Goal: Task Accomplishment & Management: Use online tool/utility

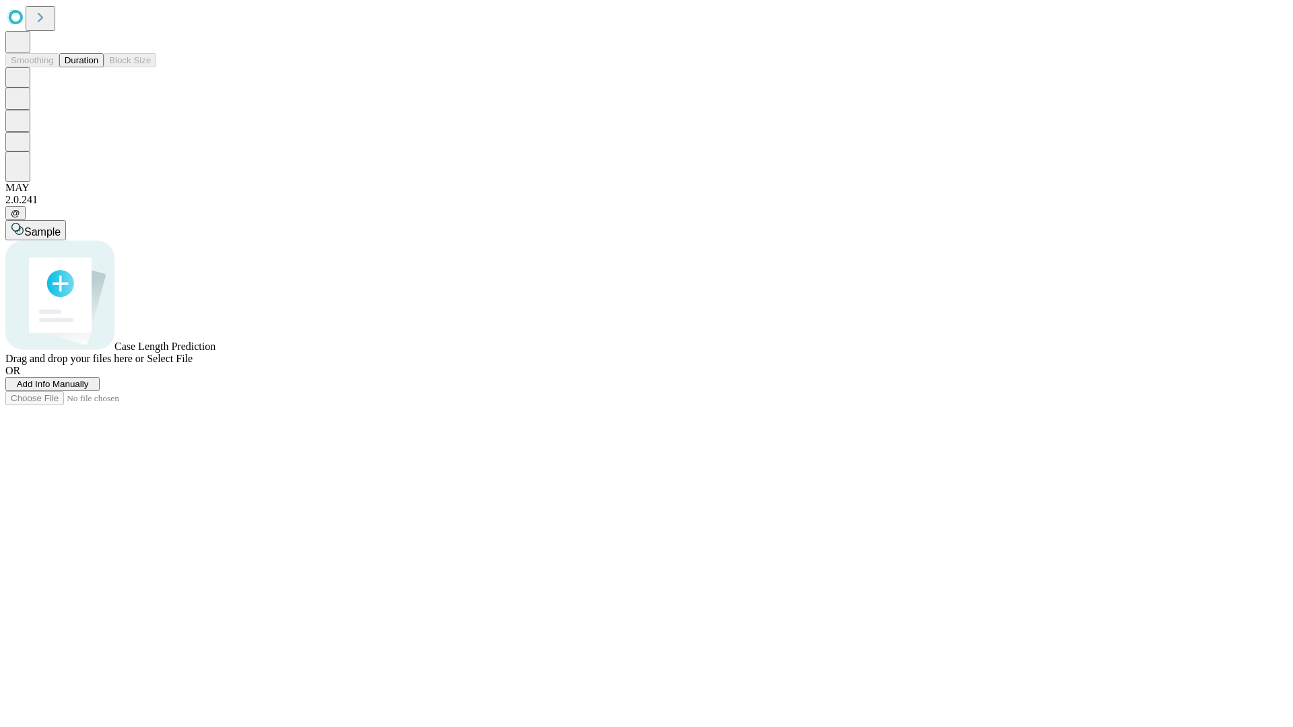
click at [98, 67] on button "Duration" at bounding box center [81, 60] width 44 height 14
click at [193, 364] on span "Select File" at bounding box center [170, 358] width 46 height 11
